Goal: Find specific page/section: Find specific page/section

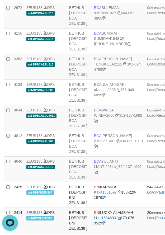
scroll to position [339, 0]
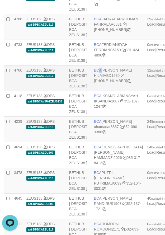
drag, startPoint x: 100, startPoint y: 119, endPoint x: 97, endPoint y: 118, distance: 3.0
click at [97, 72] on span "BCA" at bounding box center [98, 70] width 8 height 4
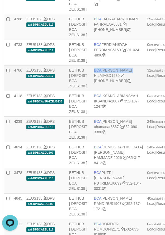
click at [97, 72] on span "BCA" at bounding box center [98, 70] width 8 height 4
click at [106, 91] on td "BCA [PERSON_NAME] HILMIABD1230 [PHONE_NUMBER]" at bounding box center [118, 78] width 53 height 26
click at [106, 91] on td "BCA HILMI ABDILLAH HILMIABD1230 749-521-4257" at bounding box center [118, 78] width 53 height 26
copy td "BCA HILMI ABDILLAH"
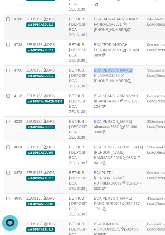
click at [112, 40] on td "BCA FAHRAL ARROHMAN FAHRALAR0831 566-509-5158" at bounding box center [118, 27] width 53 height 26
click at [100, 72] on span "BCA" at bounding box center [98, 70] width 8 height 4
